Goal: Information Seeking & Learning: Learn about a topic

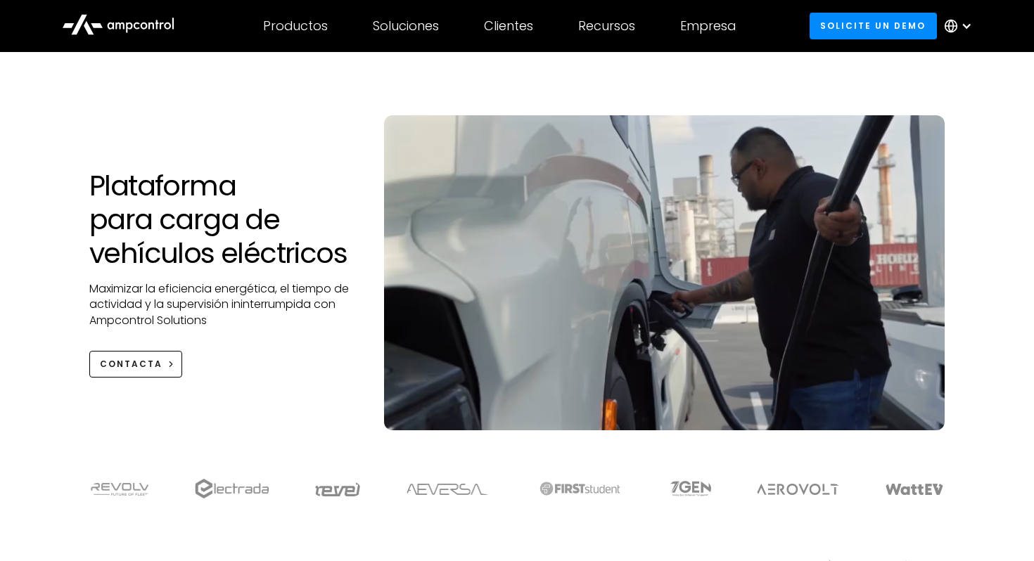
scroll to position [39, 0]
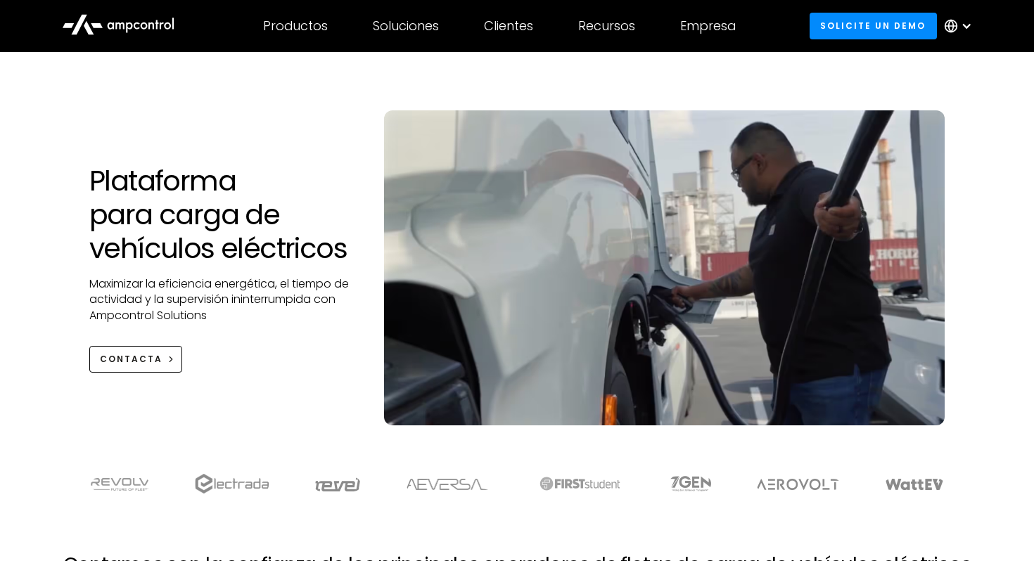
click at [108, 187] on h1 "Plataforma para carga de vehículos eléctricos" at bounding box center [222, 214] width 267 height 101
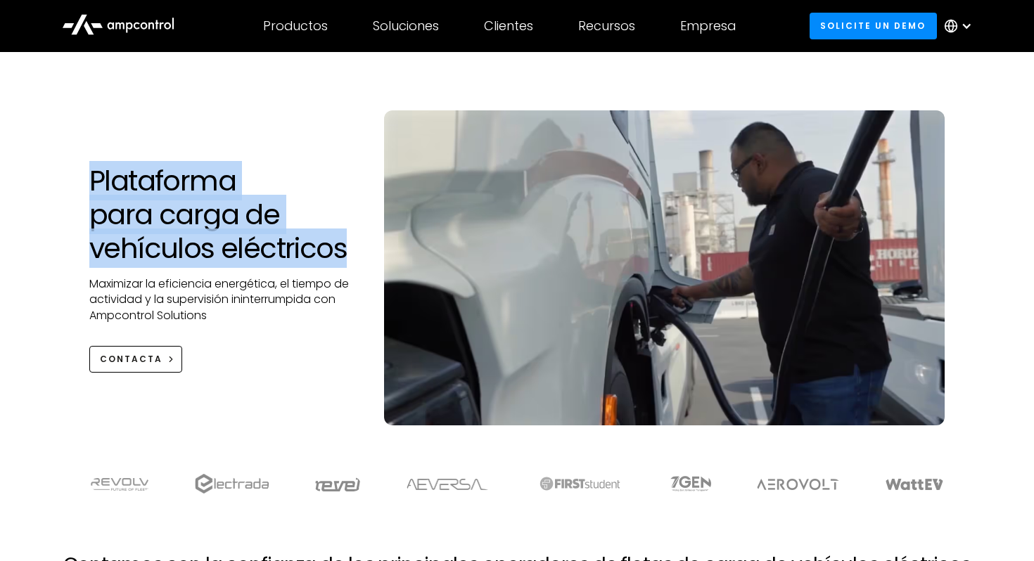
drag, startPoint x: 87, startPoint y: 179, endPoint x: 345, endPoint y: 262, distance: 271.1
click at [345, 262] on div "Plataforma para carga de vehículos eléctricos Maximizar la eficiencia energétic…" at bounding box center [222, 268] width 295 height 209
copy h1 "Plataforma para carga de vehículos eléctricos"
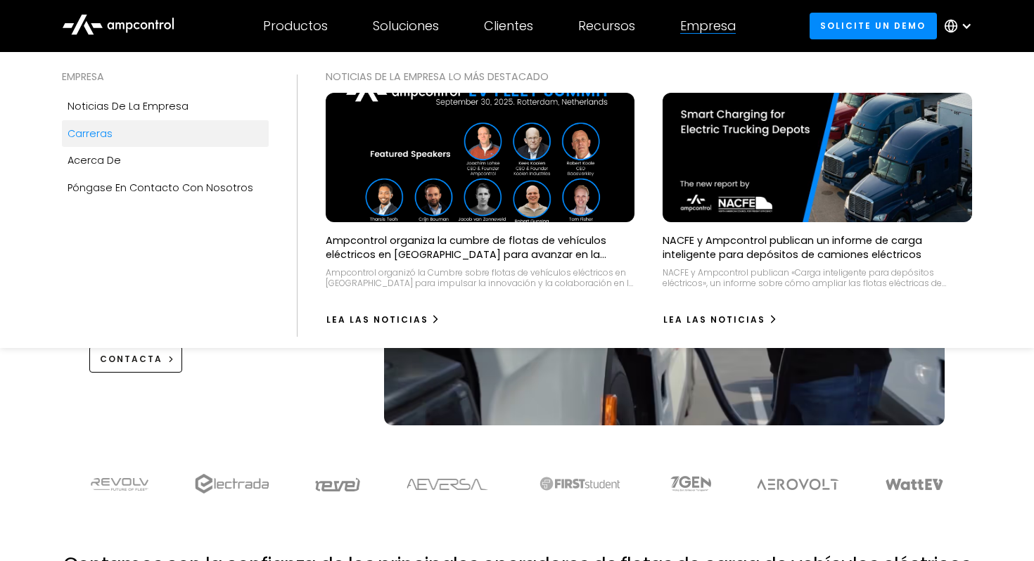
click at [106, 133] on div "Carreras" at bounding box center [90, 133] width 45 height 15
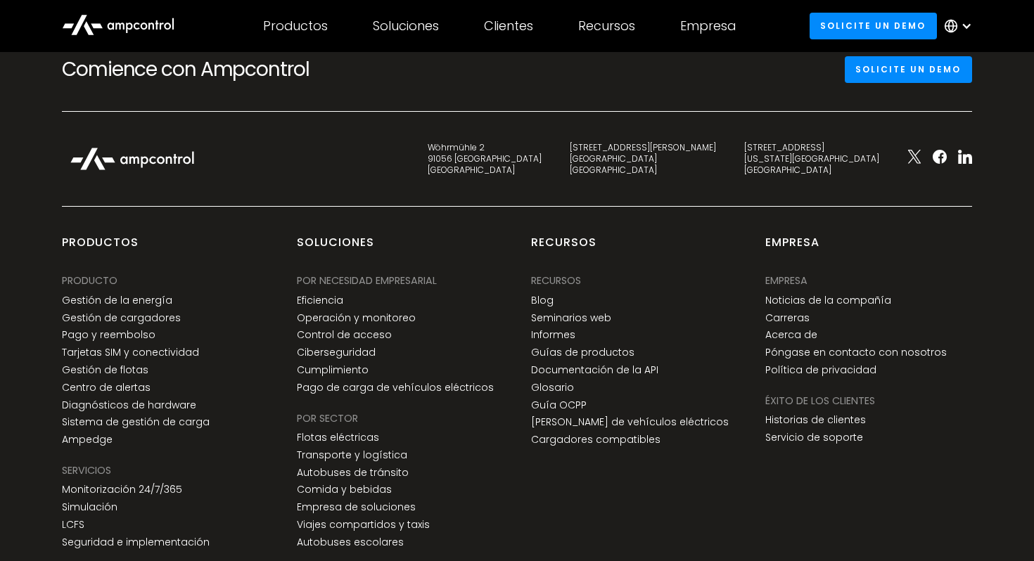
scroll to position [2145, 0]
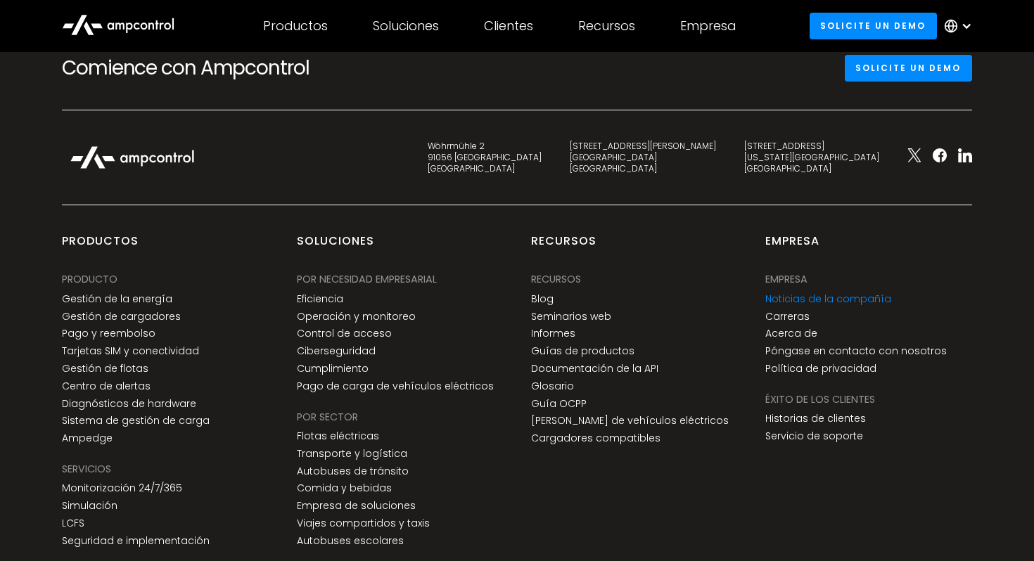
click at [805, 302] on link "Noticias de la compañía" at bounding box center [828, 299] width 126 height 12
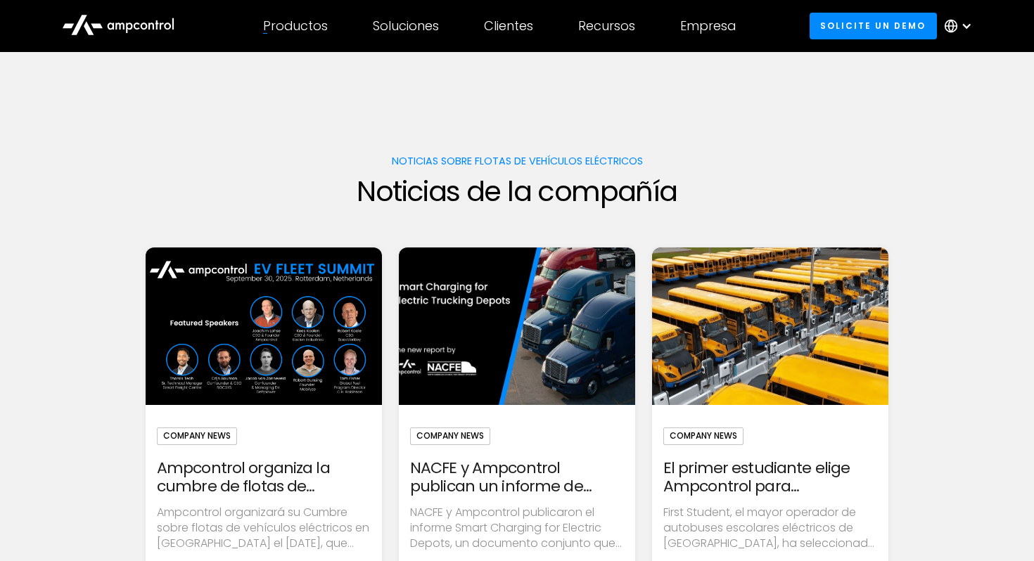
click at [289, 26] on div "Productos" at bounding box center [295, 25] width 65 height 15
click at [124, 23] on icon at bounding box center [118, 24] width 113 height 34
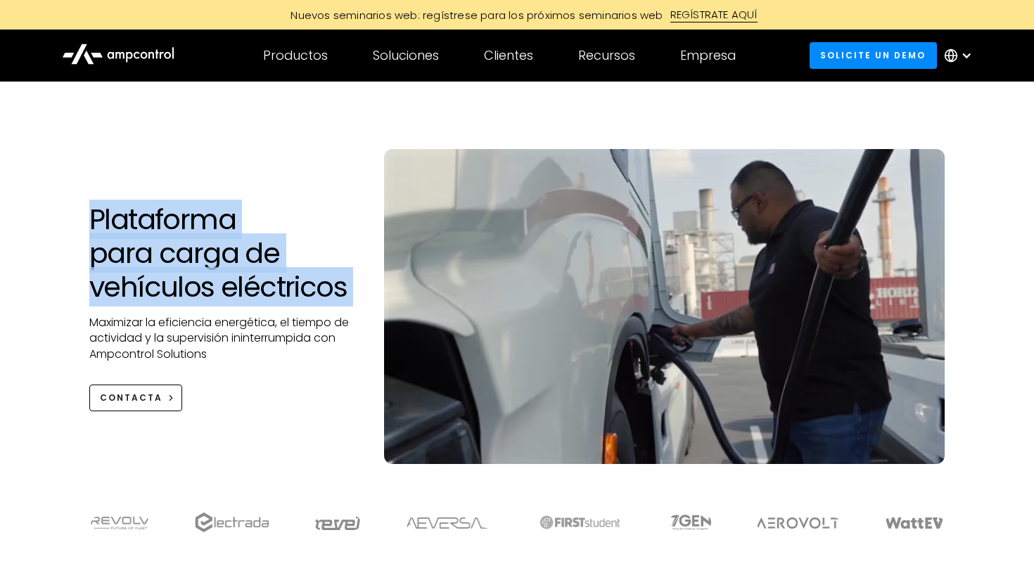
drag, startPoint x: 93, startPoint y: 211, endPoint x: 360, endPoint y: 304, distance: 282.9
click at [360, 304] on div "Plataforma para carga de vehículos eléctricos Maximizar la eficiencia energétic…" at bounding box center [222, 307] width 295 height 209
copy h1 "Plataforma para carga de vehículos eléctricos"
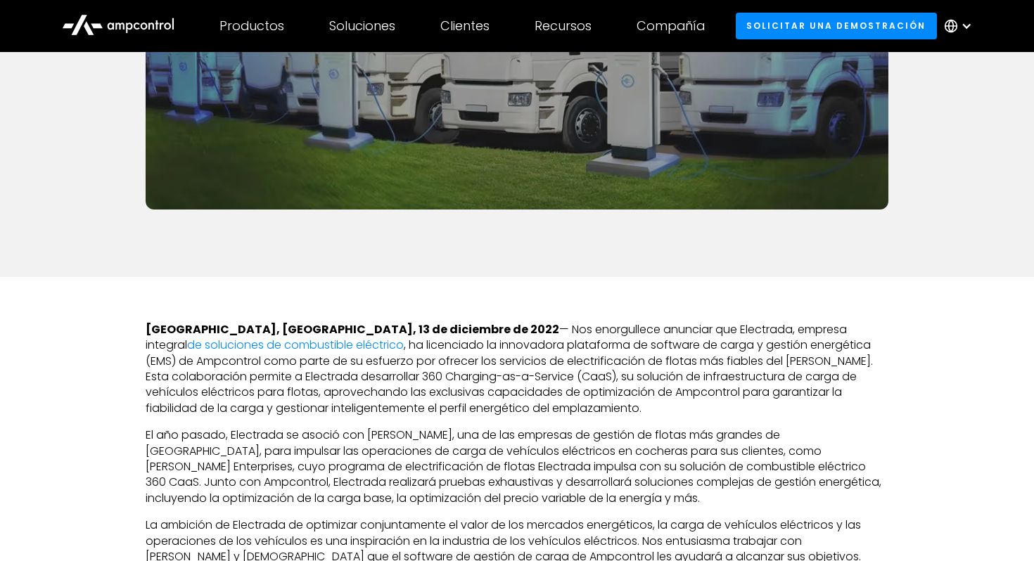
scroll to position [486, 0]
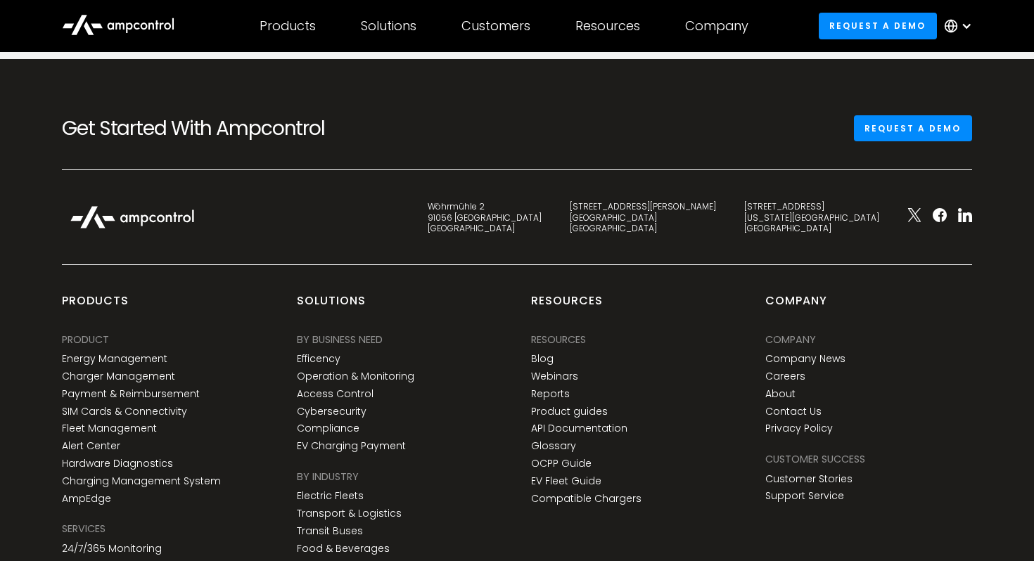
scroll to position [4014, 0]
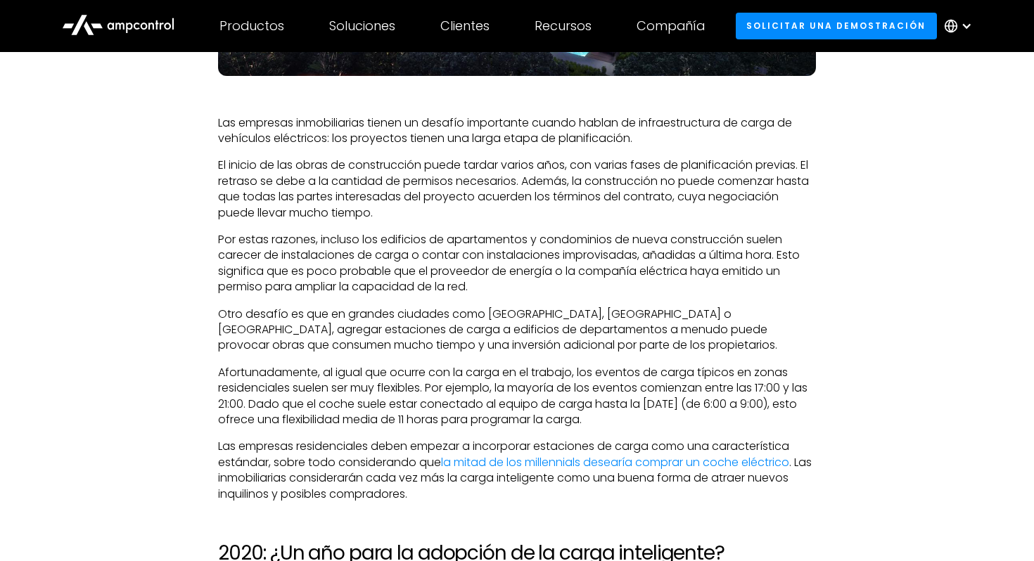
scroll to position [4250, 0]
